Goal: Transaction & Acquisition: Book appointment/travel/reservation

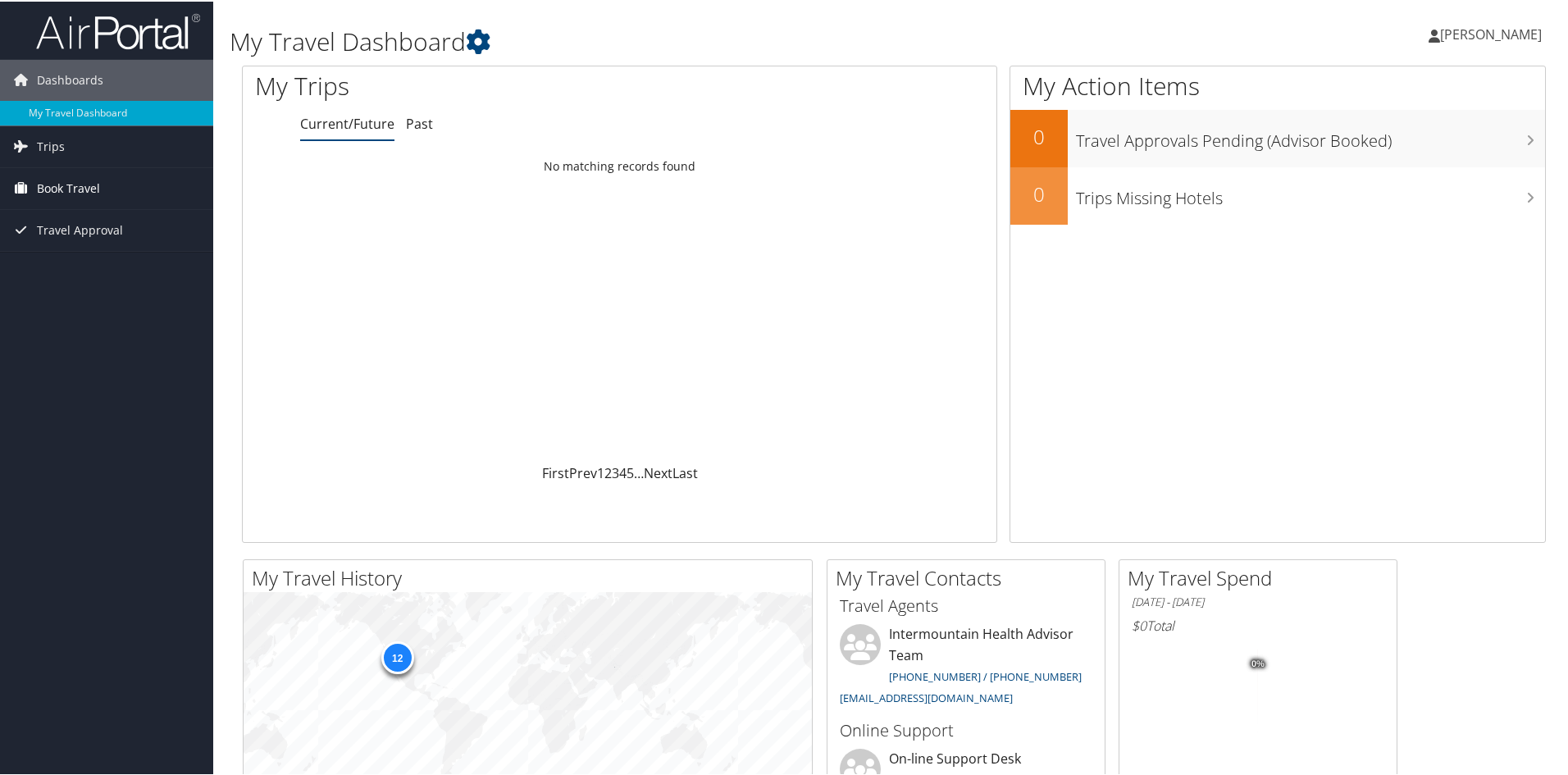
click at [75, 181] on span "Book Travel" at bounding box center [68, 186] width 63 height 41
click at [82, 273] on link "Book/Manage Online Trips" at bounding box center [106, 268] width 213 height 24
click at [51, 140] on span "Trips" at bounding box center [51, 145] width 28 height 41
click at [93, 177] on link "Current/Future Trips" at bounding box center [106, 178] width 213 height 24
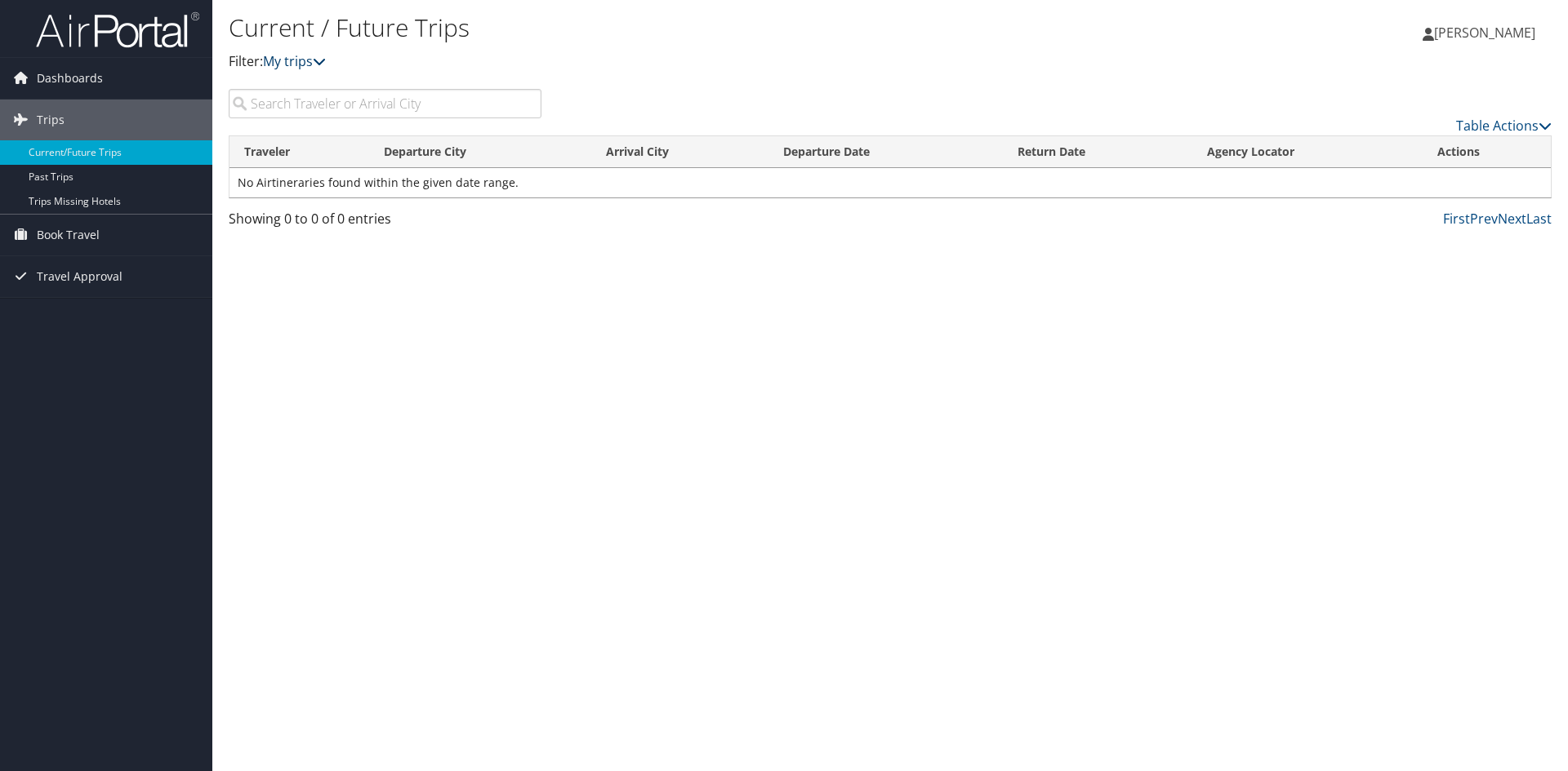
click at [323, 60] on icon at bounding box center [320, 61] width 13 height 13
click at [59, 76] on span "Dashboards" at bounding box center [70, 78] width 66 height 41
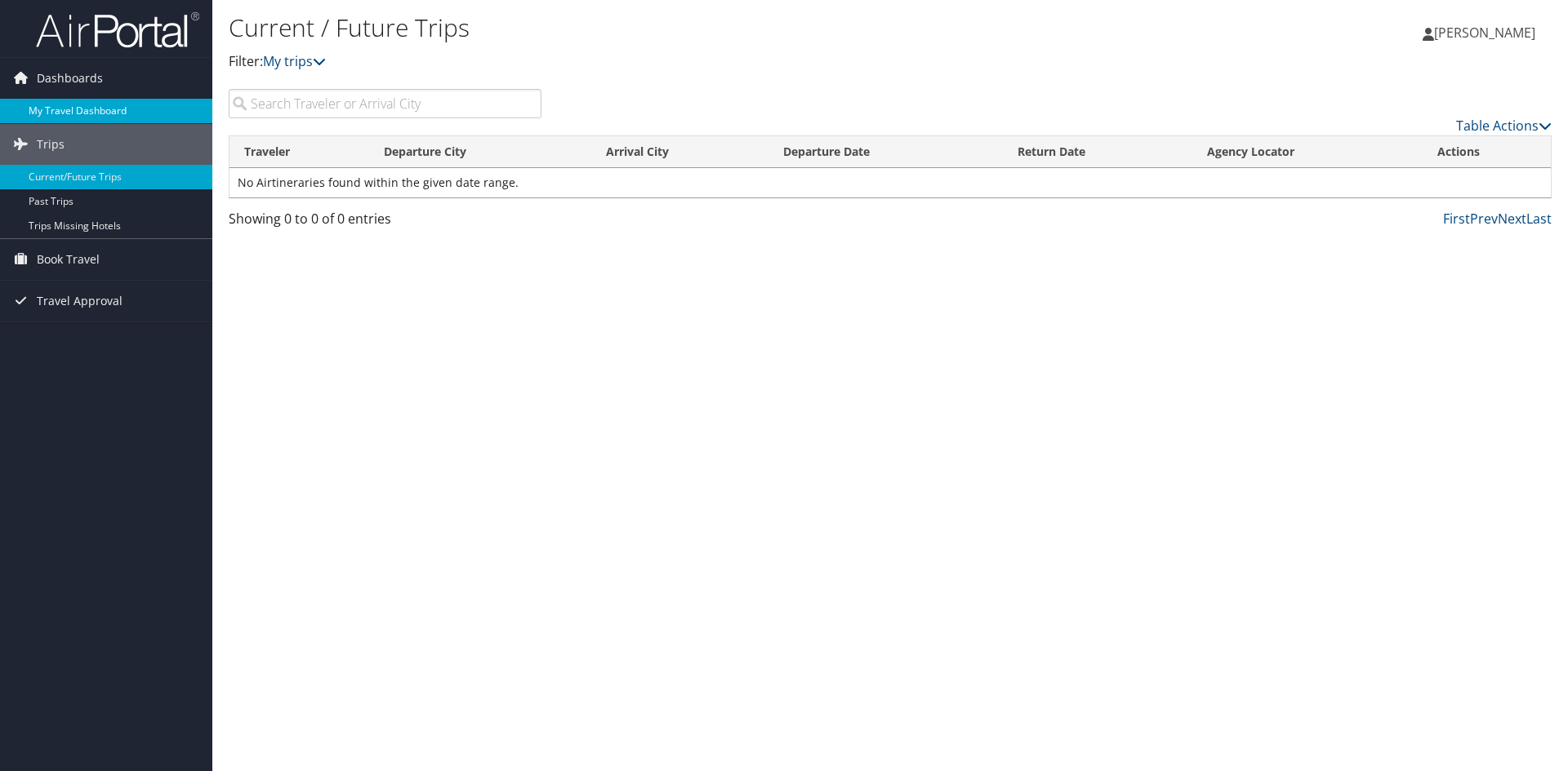
click at [76, 107] on link "My Travel Dashboard" at bounding box center [106, 111] width 212 height 24
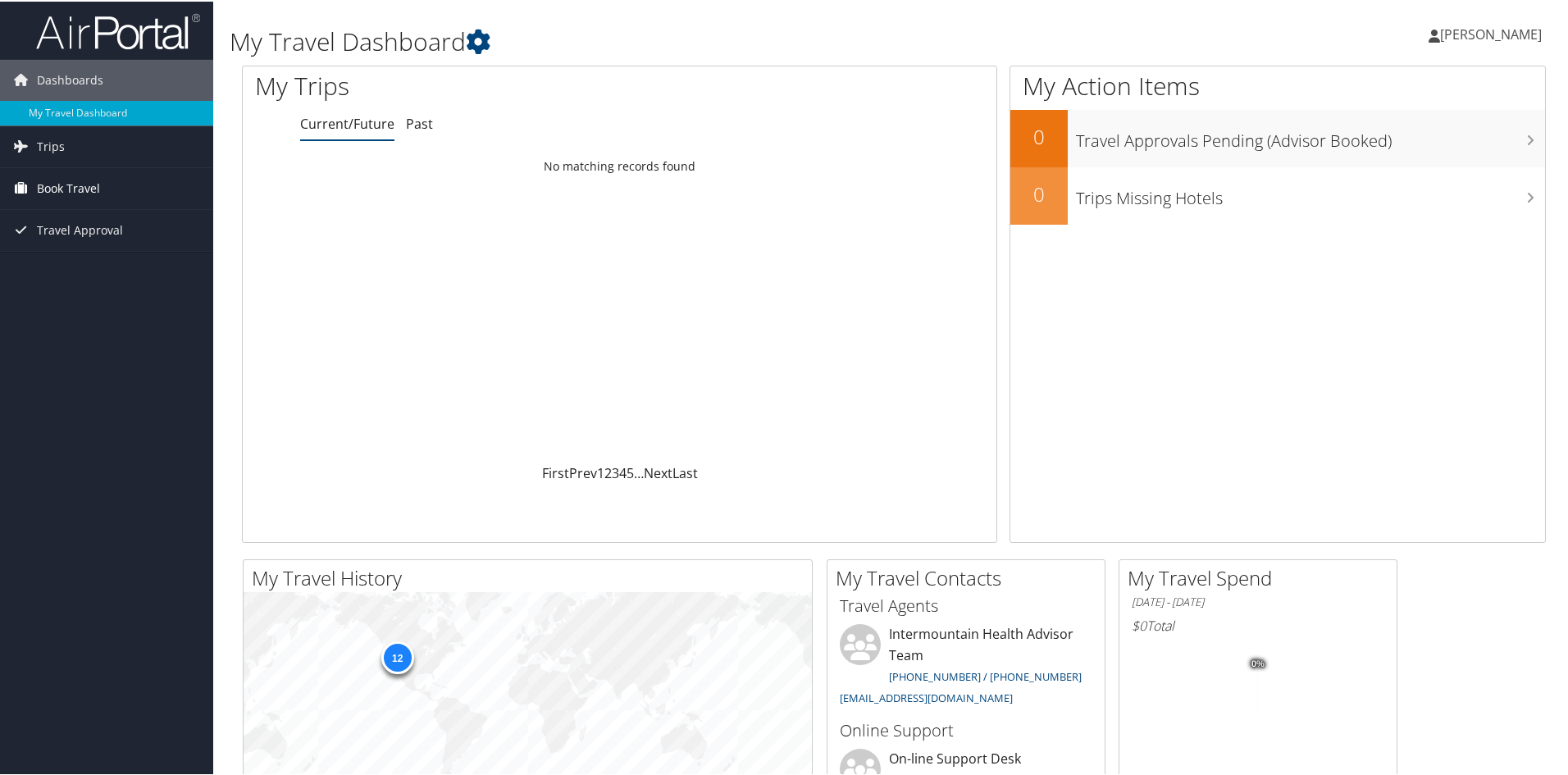
click at [62, 178] on span "Book Travel" at bounding box center [68, 186] width 63 height 41
click at [86, 265] on link "Book/Manage Online Trips" at bounding box center [106, 268] width 213 height 24
